Goal: Task Accomplishment & Management: Manage account settings

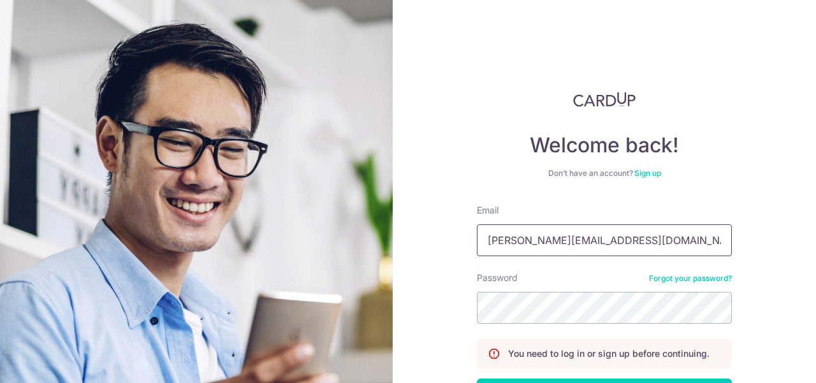
type input "[PERSON_NAME][EMAIL_ADDRESS][DOMAIN_NAME]"
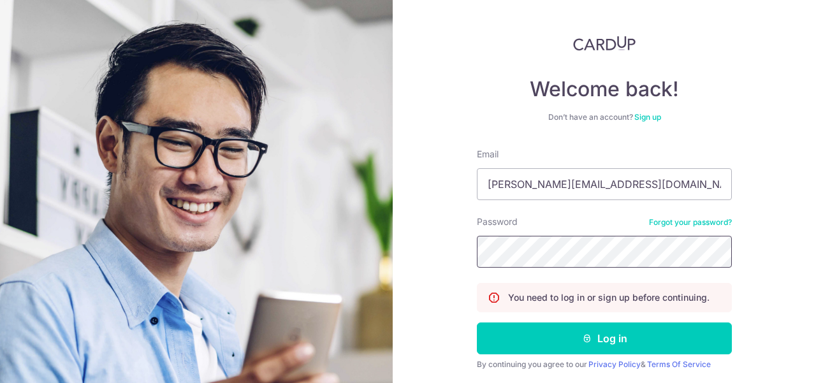
scroll to position [98, 0]
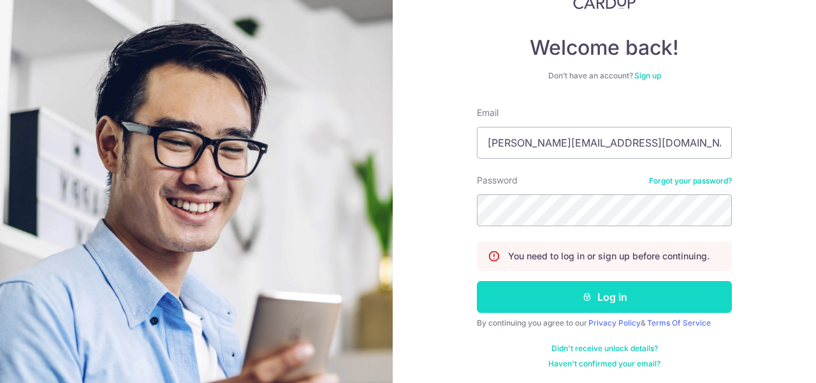
click at [635, 291] on button "Log in" at bounding box center [604, 297] width 255 height 32
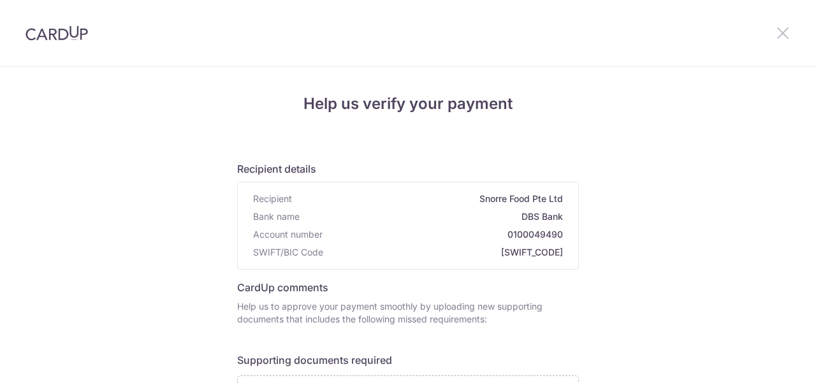
click at [784, 34] on icon at bounding box center [782, 33] width 15 height 16
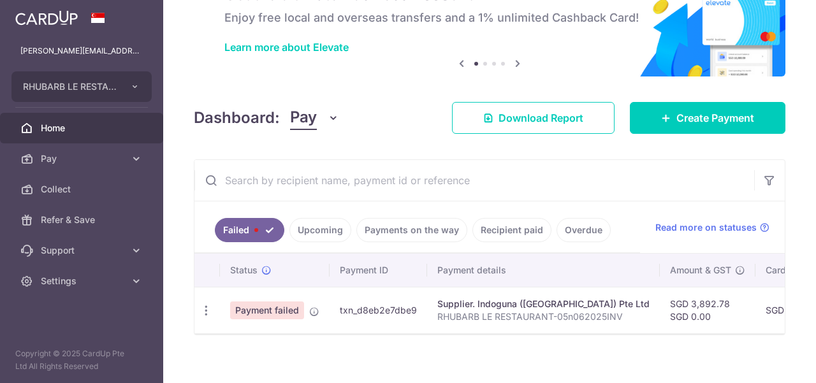
scroll to position [87, 0]
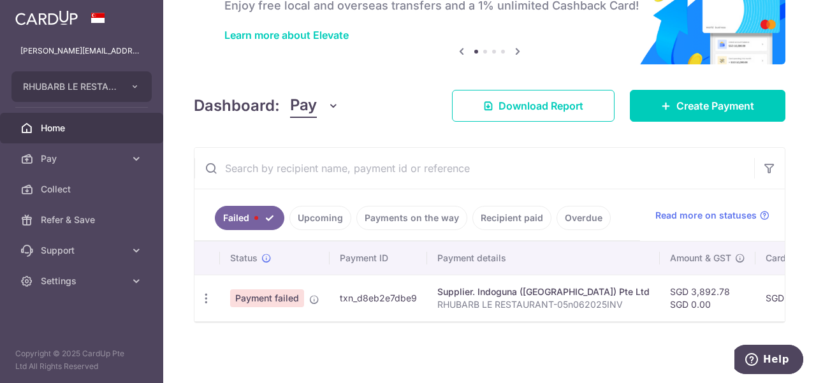
click at [404, 212] on link "Payments on the way" at bounding box center [411, 218] width 111 height 24
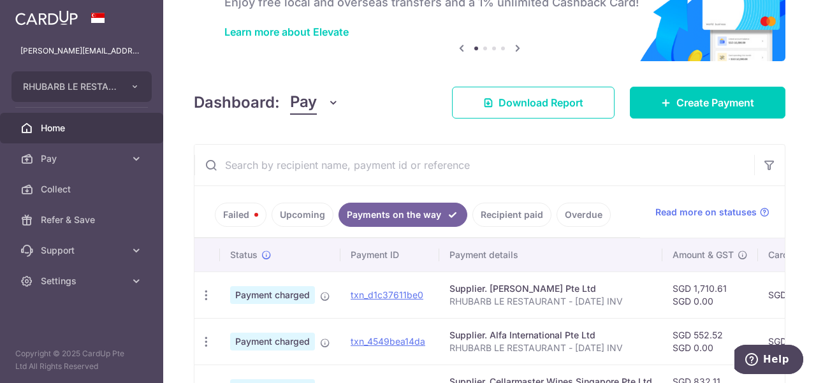
click at [516, 216] on link "Recipient paid" at bounding box center [511, 215] width 79 height 24
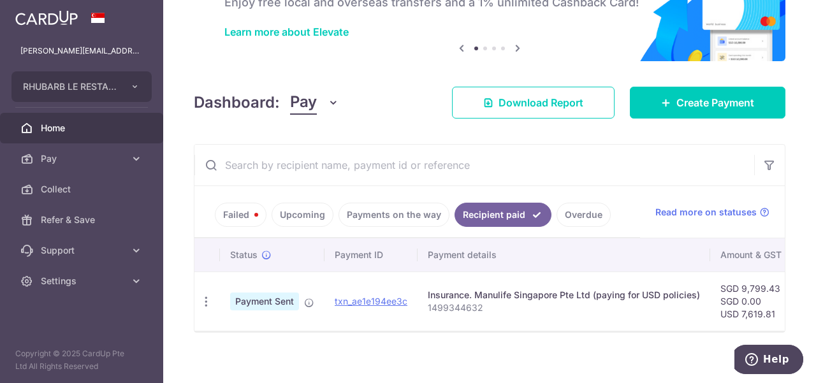
click at [379, 207] on link "Payments on the way" at bounding box center [393, 215] width 111 height 24
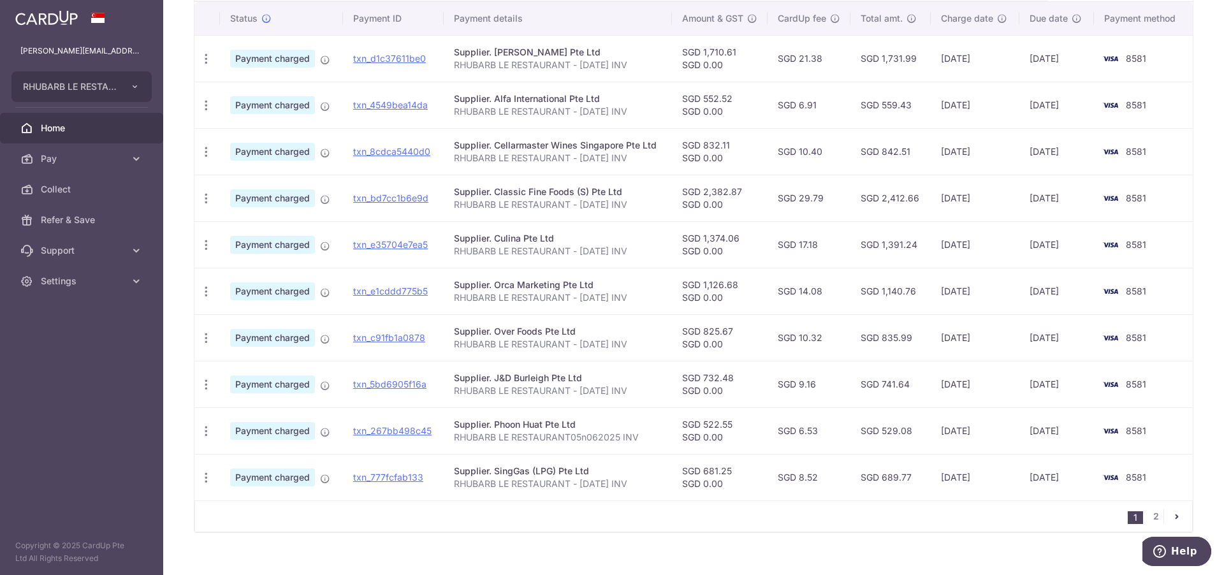
scroll to position [339, 0]
drag, startPoint x: 456, startPoint y: 236, endPoint x: 1073, endPoint y: 253, distance: 616.7
click at [815, 253] on tr "PDF Receipt Payment charged txn_e35704e7ea5 Supplier. Culina Pte Ltd RHUBARB LE…" at bounding box center [693, 244] width 998 height 47
click at [815, 382] on icon "pager" at bounding box center [1177, 516] width 10 height 10
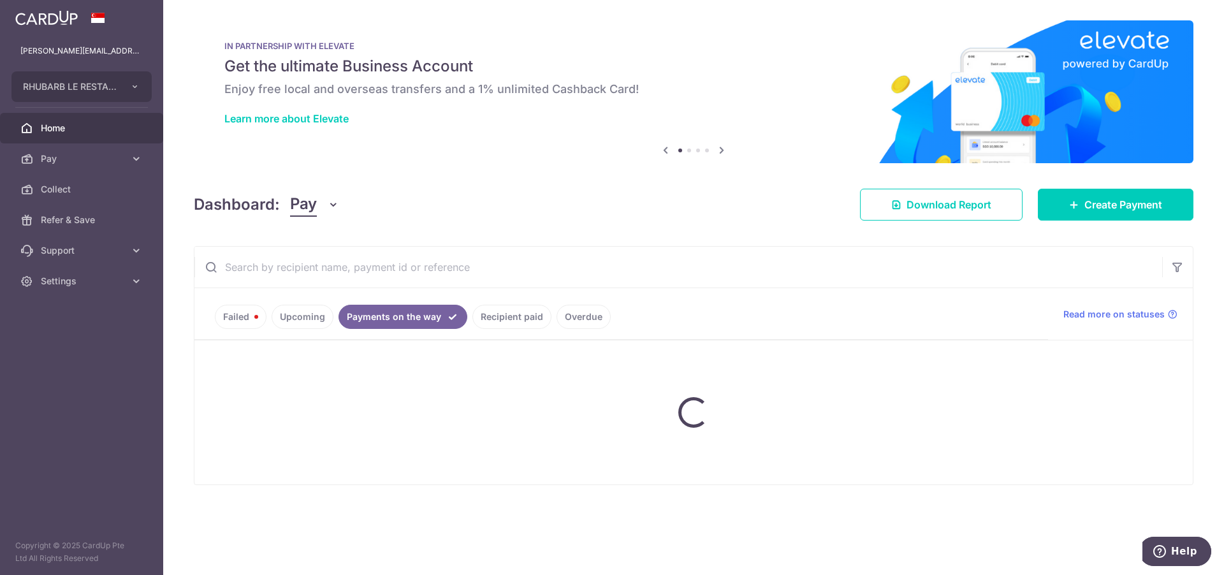
scroll to position [0, 0]
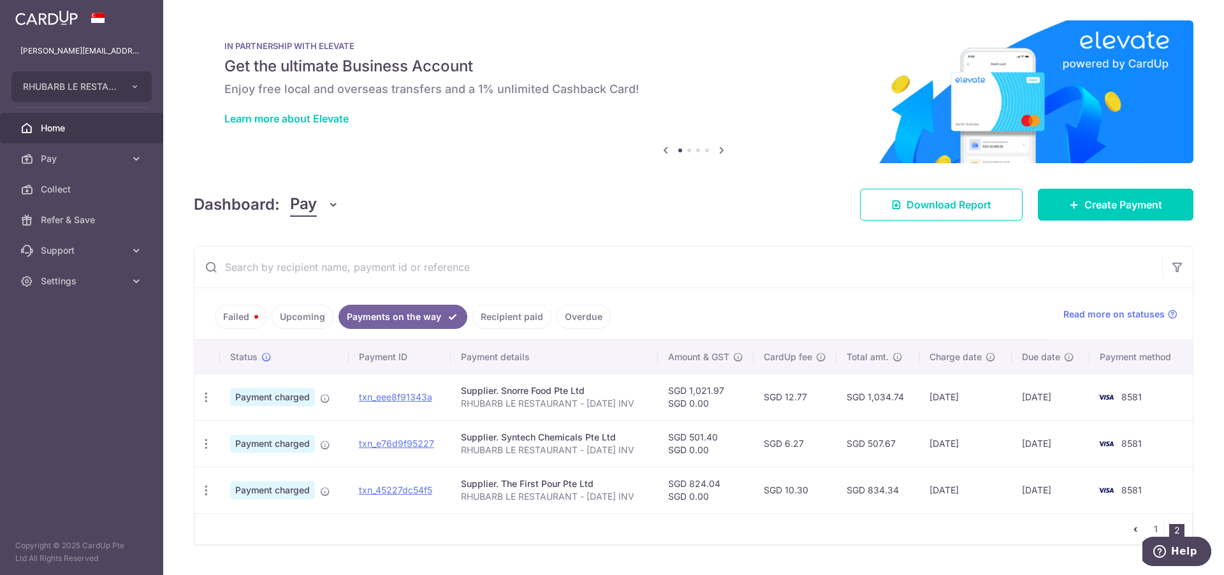
click at [815, 382] on icon "pager" at bounding box center [1135, 529] width 10 height 10
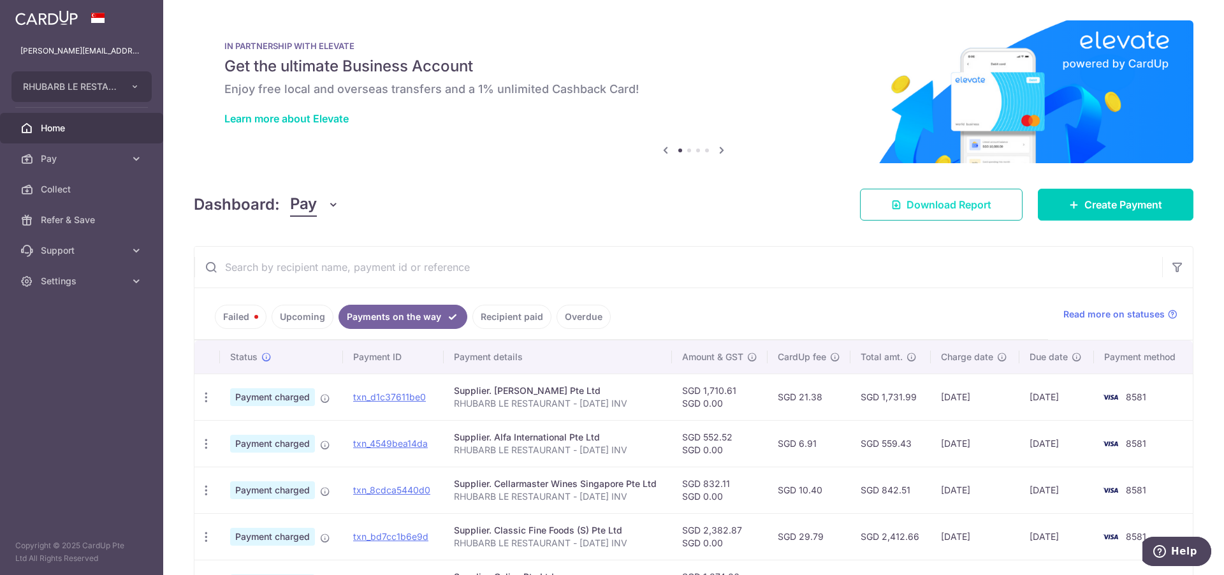
click at [815, 208] on span "Download Report" at bounding box center [948, 204] width 85 height 15
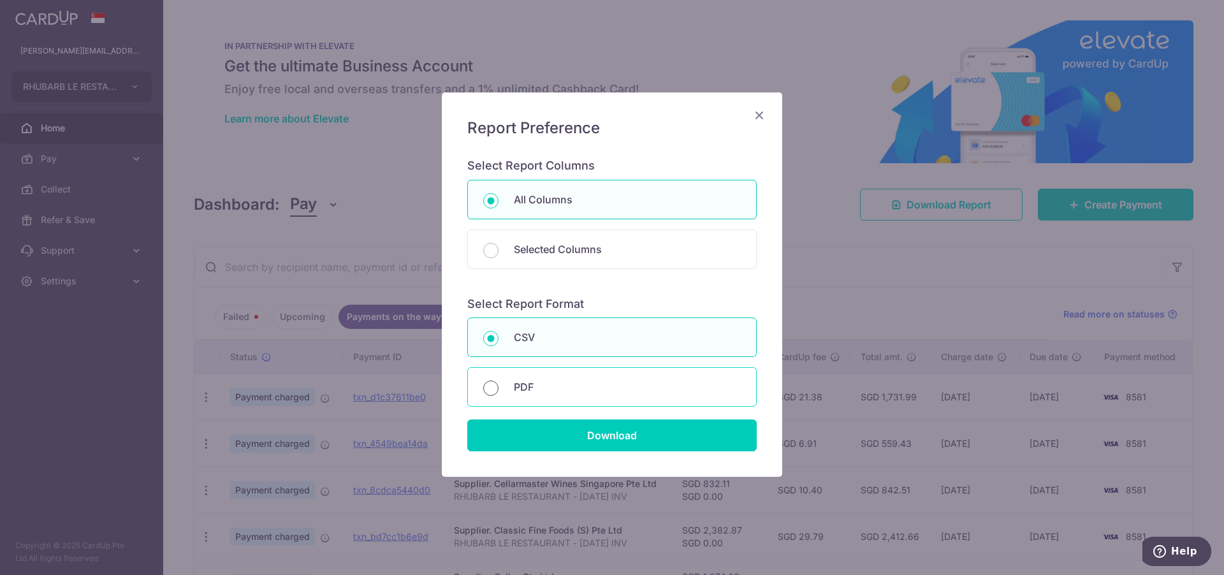
click at [491, 382] on input "PDF" at bounding box center [490, 388] width 15 height 15
radio input "true"
click at [499, 332] on div "CSV" at bounding box center [611, 337] width 289 height 40
radio input "true"
click at [653, 382] on input "Download" at bounding box center [611, 435] width 289 height 32
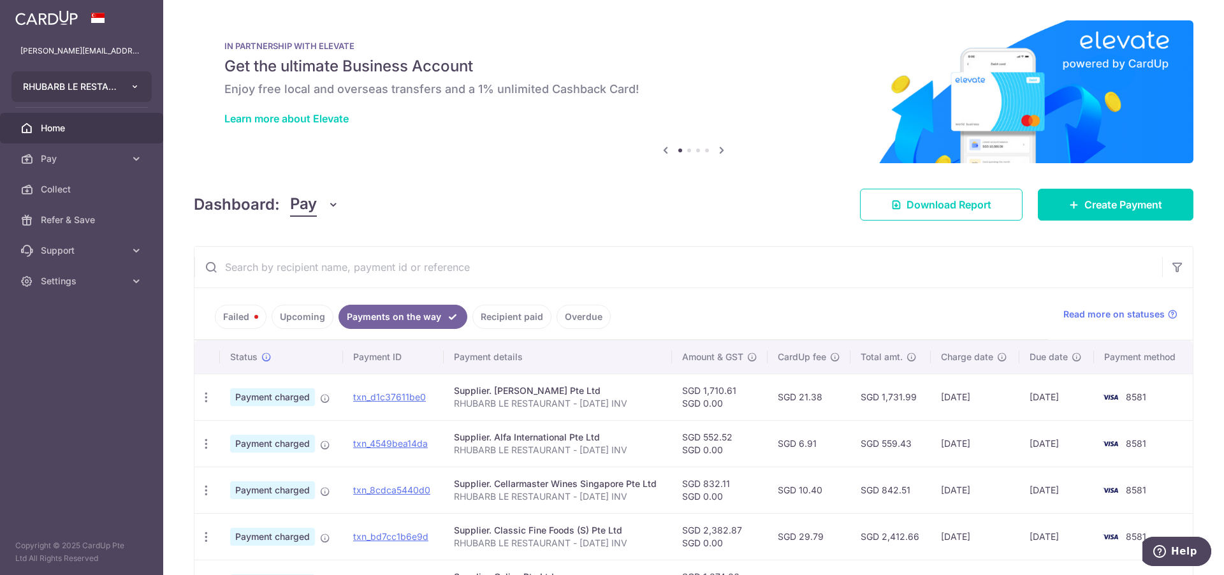
click at [128, 89] on button "RHUBARB LE RESTAURANT PTE. LTD." at bounding box center [81, 86] width 140 height 31
click at [54, 360] on aside "paul@rhubarb.sg RHUBARB LE RESTAURANT PTE. LTD. Add new company RHUBARB LE REST…" at bounding box center [81, 287] width 163 height 575
click at [140, 83] on button "RHUBARB LE RESTAURANT PTE. LTD." at bounding box center [81, 86] width 140 height 31
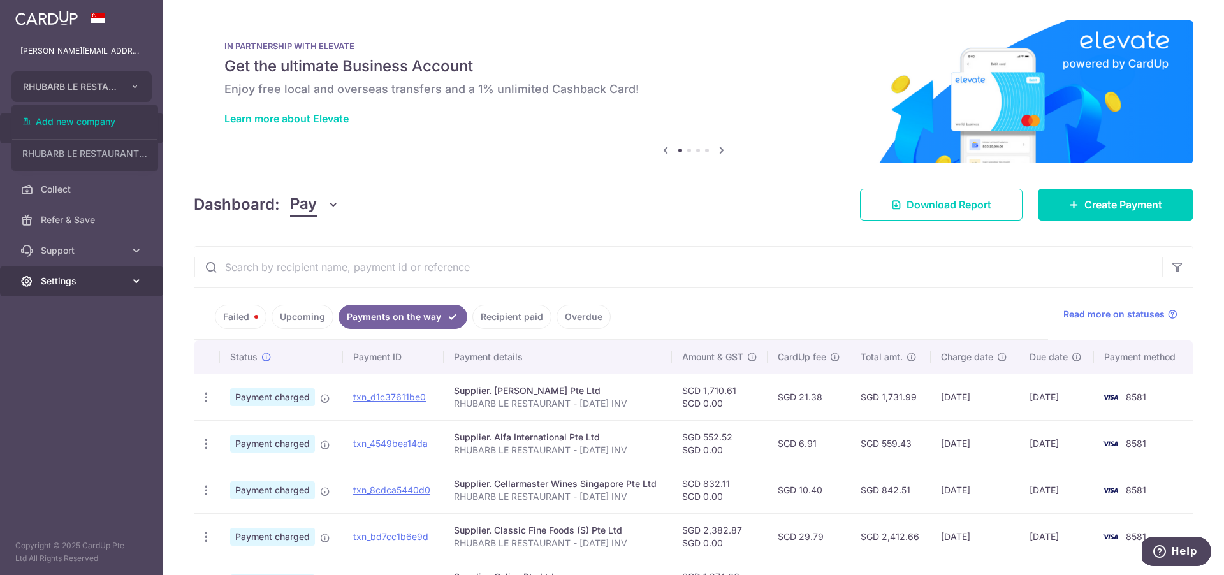
click at [145, 281] on link "Settings" at bounding box center [81, 281] width 163 height 31
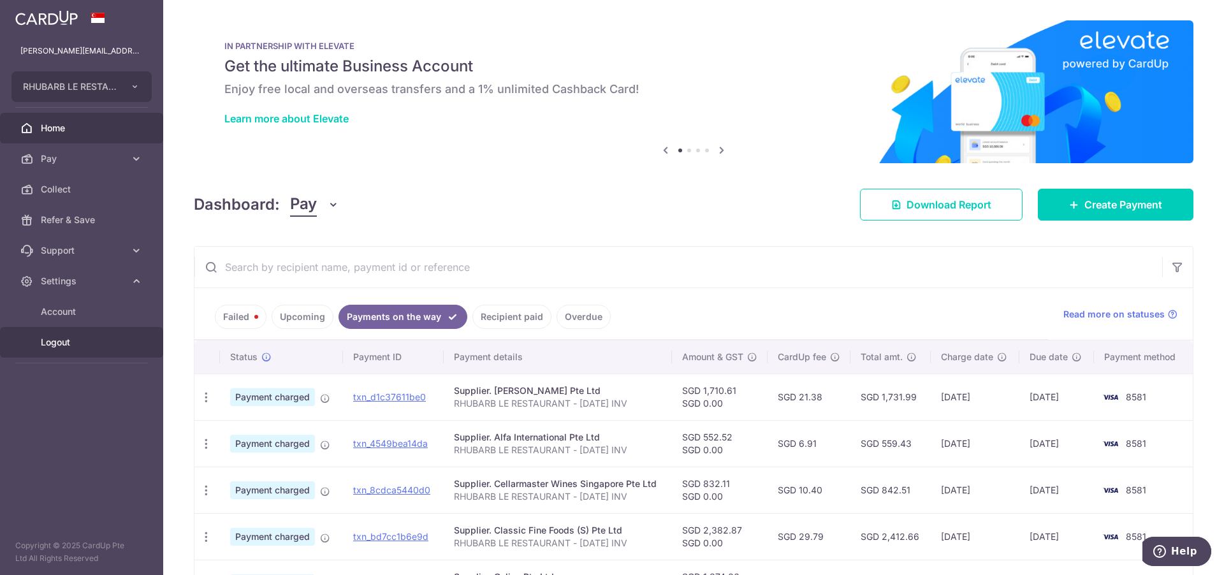
click at [64, 348] on span "Logout" at bounding box center [83, 342] width 84 height 13
